Goal: Task Accomplishment & Management: Complete application form

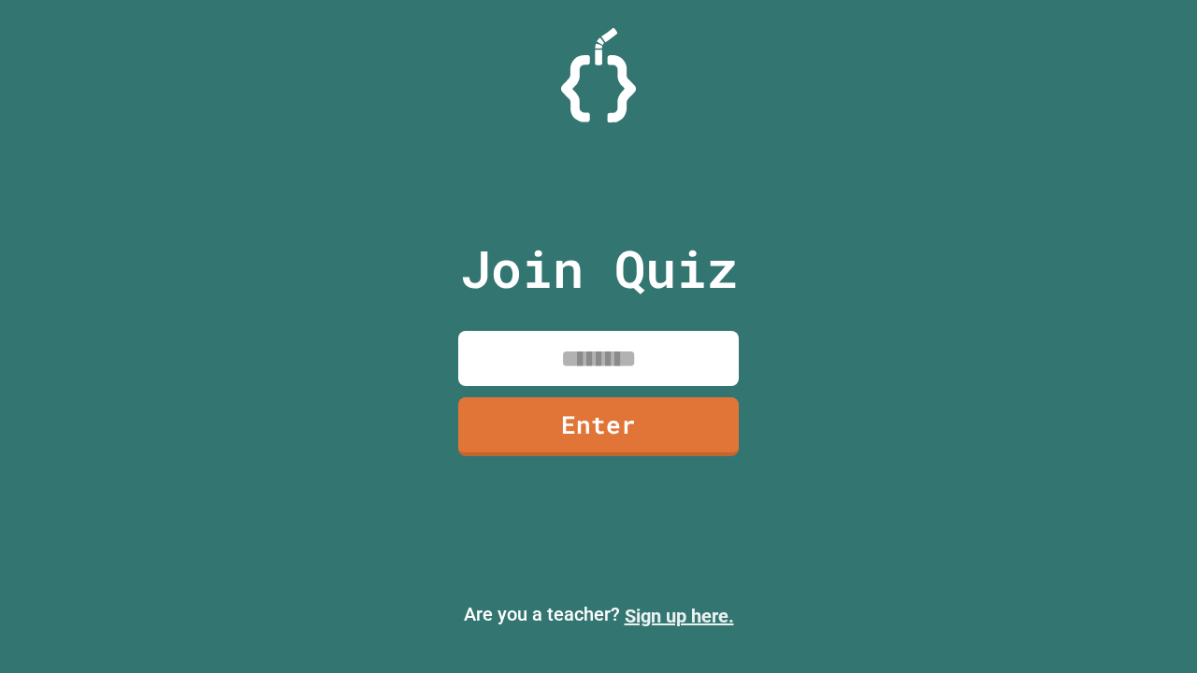
click at [679, 616] on link "Sign up here." at bounding box center [679, 616] width 109 height 22
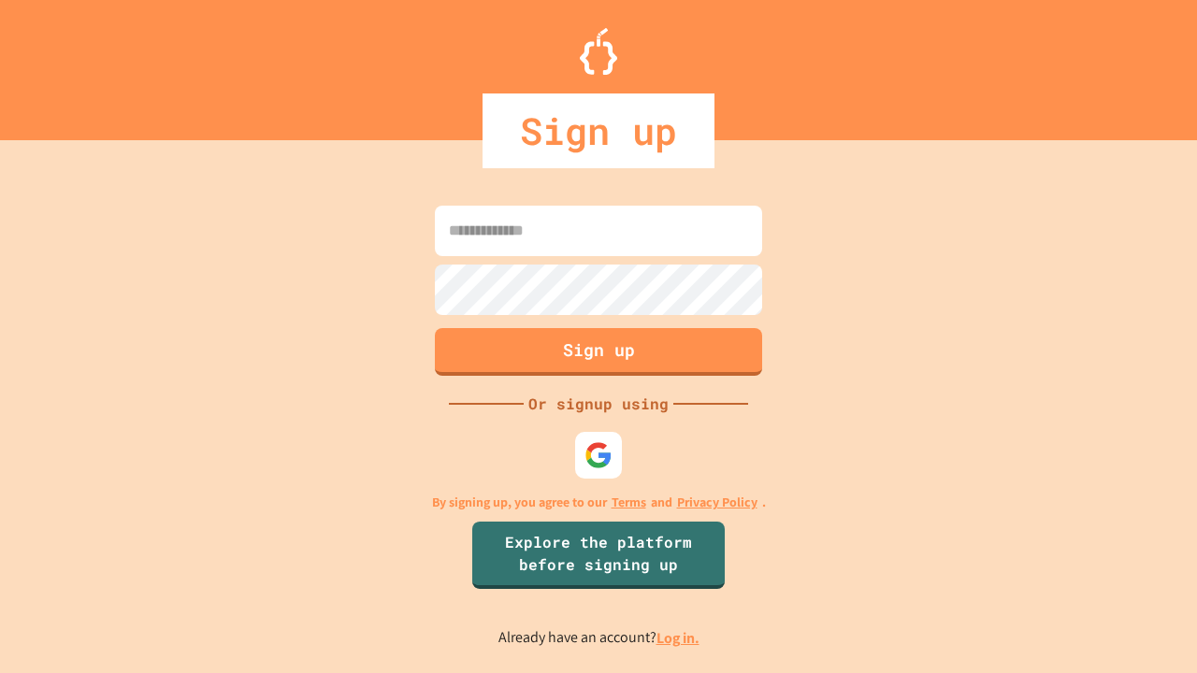
click at [679, 638] on link "Log in." at bounding box center [677, 638] width 43 height 20
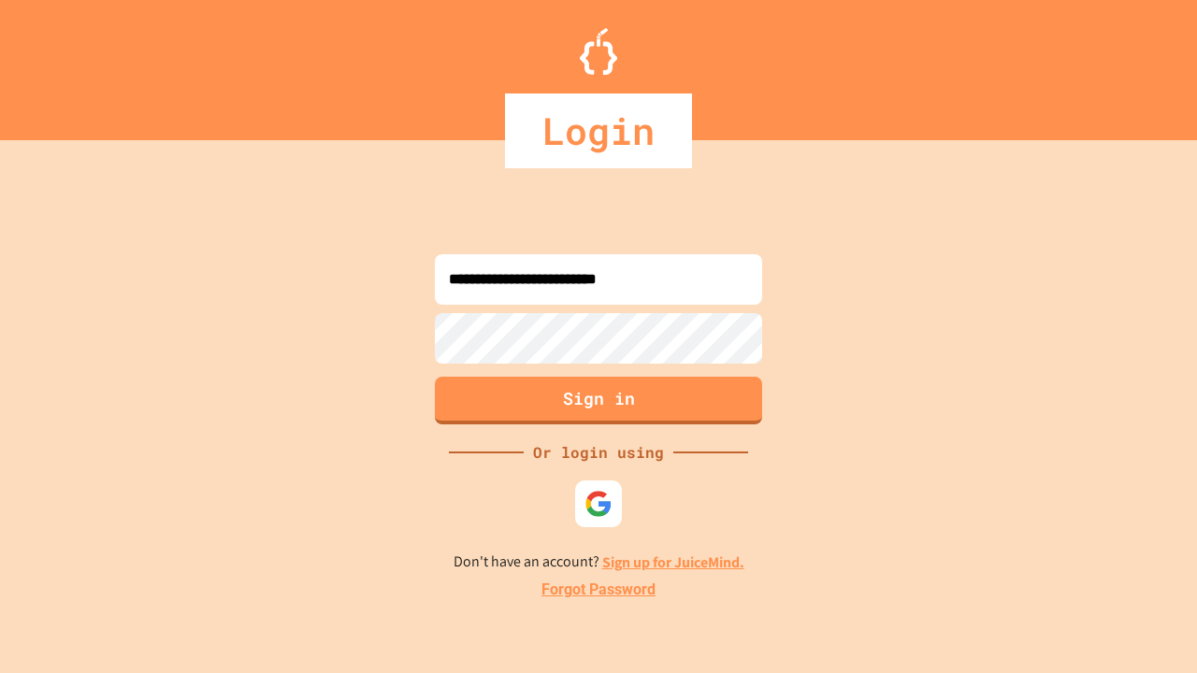
type input "**********"
